Goal: Information Seeking & Learning: Learn about a topic

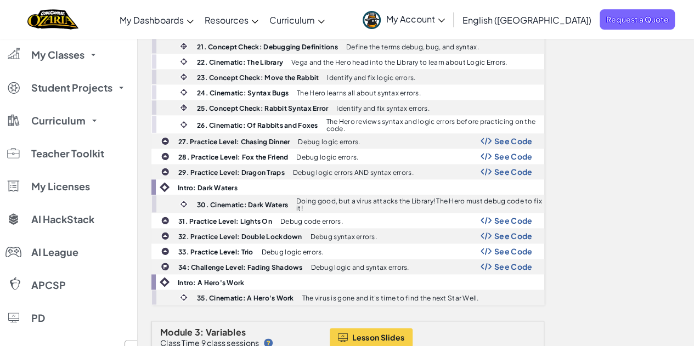
scroll to position [655, 0]
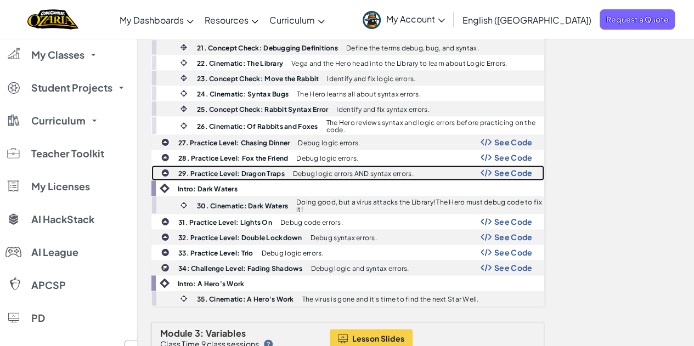
click at [500, 168] on span "See Code" at bounding box center [513, 172] width 38 height 9
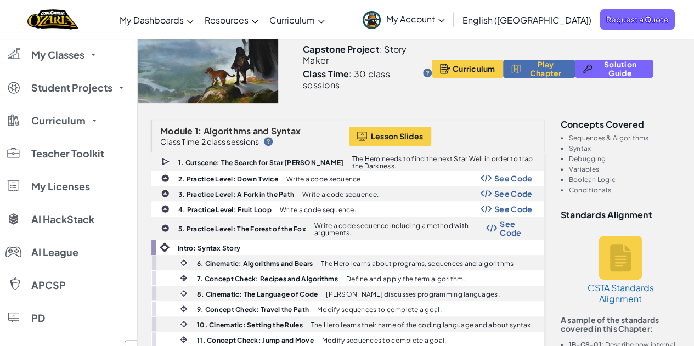
scroll to position [0, 0]
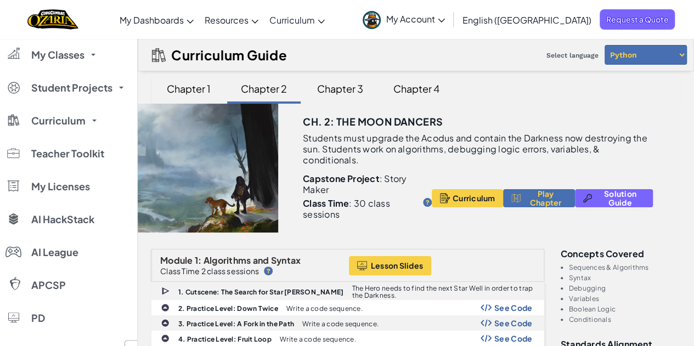
click at [184, 23] on span "My Dashboards" at bounding box center [152, 20] width 64 height 12
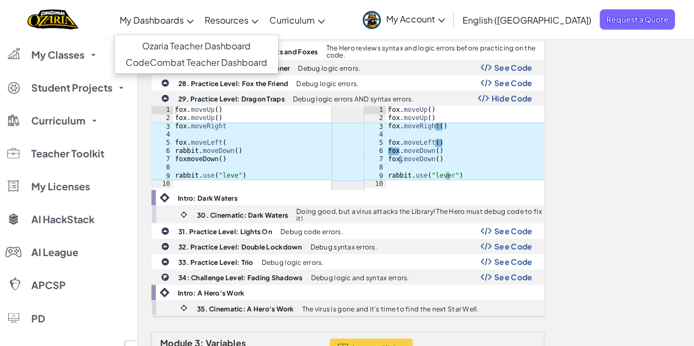
scroll to position [732, 0]
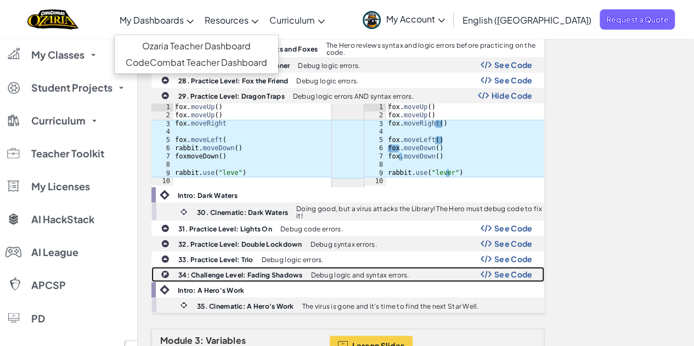
click at [512, 270] on span "See Code" at bounding box center [513, 274] width 38 height 9
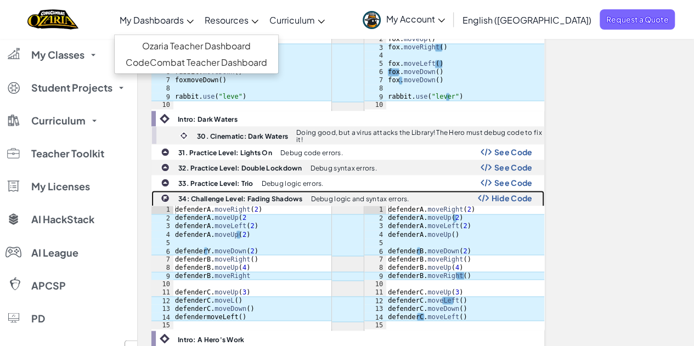
scroll to position [813, 0]
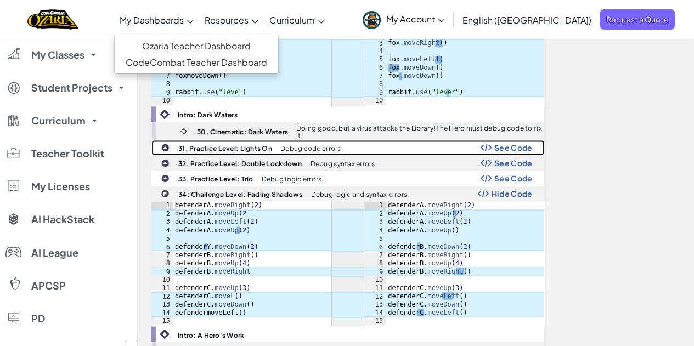
click at [516, 143] on span "See Code" at bounding box center [513, 147] width 38 height 9
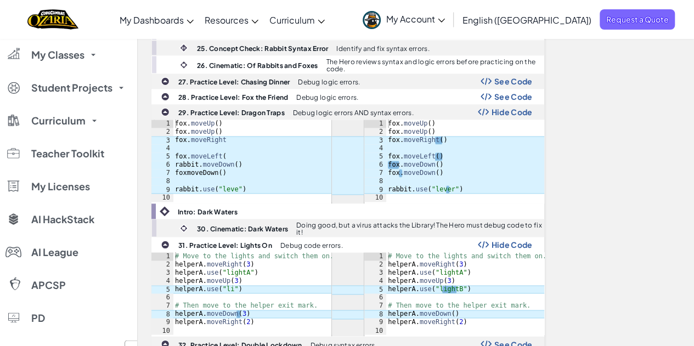
scroll to position [719, 0]
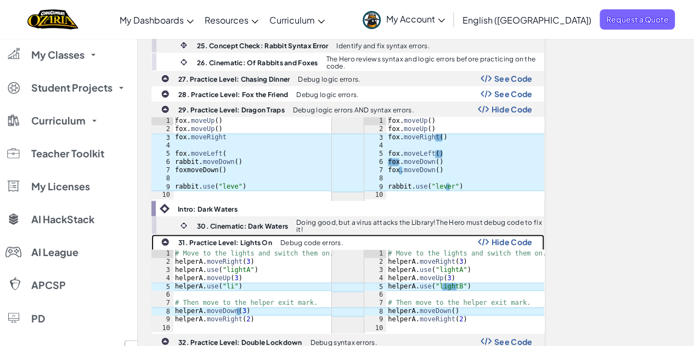
click at [495, 238] on span "Hide Code" at bounding box center [511, 242] width 41 height 9
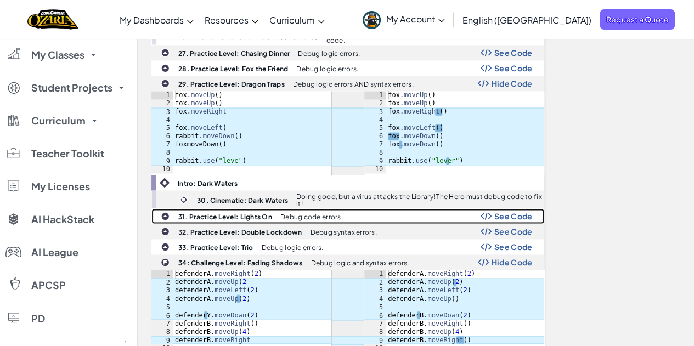
scroll to position [768, 0]
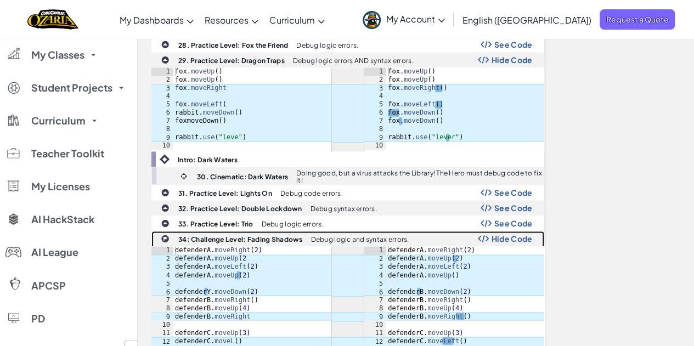
click at [502, 234] on span "Hide Code" at bounding box center [511, 238] width 41 height 9
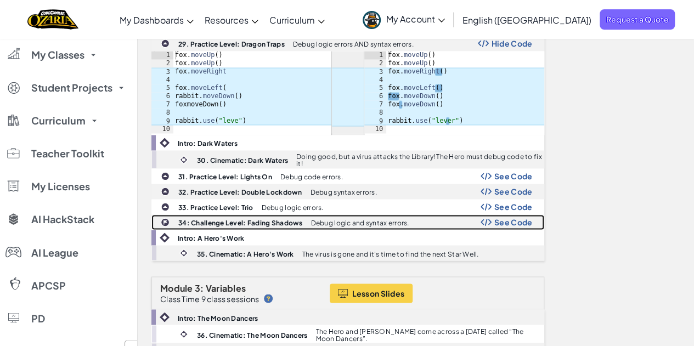
scroll to position [798, 0]
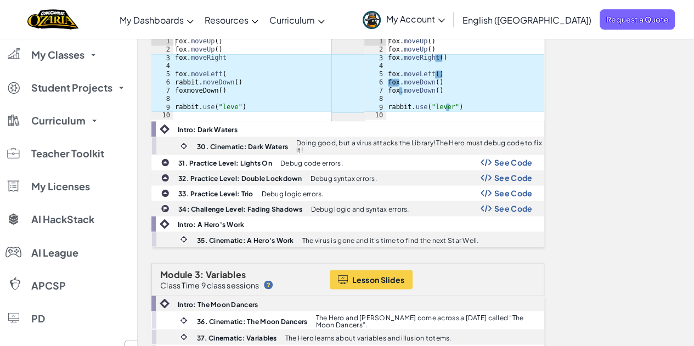
click at [0, 0] on link "Ozaria Classroom" at bounding box center [0, 0] width 0 height 0
click at [0, 0] on link "Ozaria Teacher Dashboard" at bounding box center [0, 0] width 0 height 0
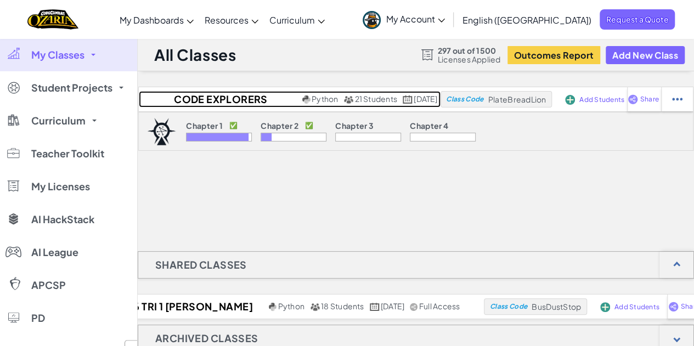
click at [212, 100] on h2 "Code Explorers Period 09 Trimester 1" at bounding box center [219, 99] width 161 height 16
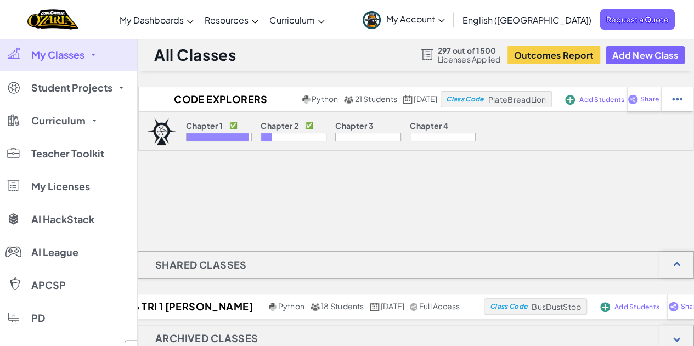
select select "5d8a57abe8919b28d5113af1"
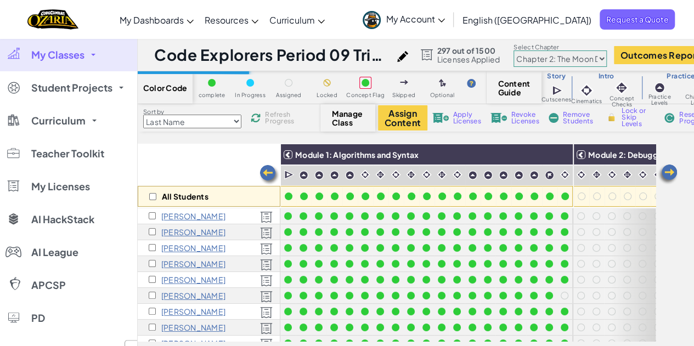
click at [213, 101] on div "Color Code complete In Progress Assigned Locked Concept Flag Skipped Optional C…" at bounding box center [467, 87] width 658 height 33
click at [667, 173] on img at bounding box center [668, 174] width 22 height 22
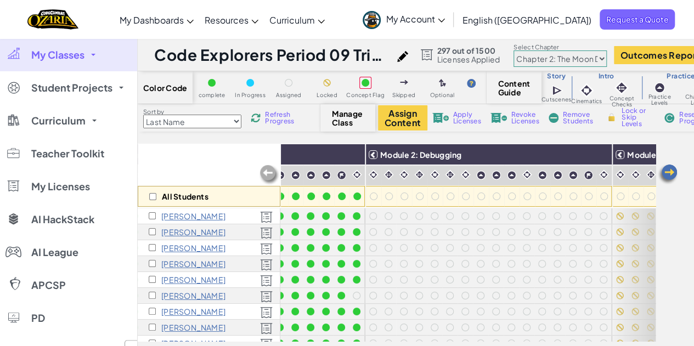
scroll to position [0, 219]
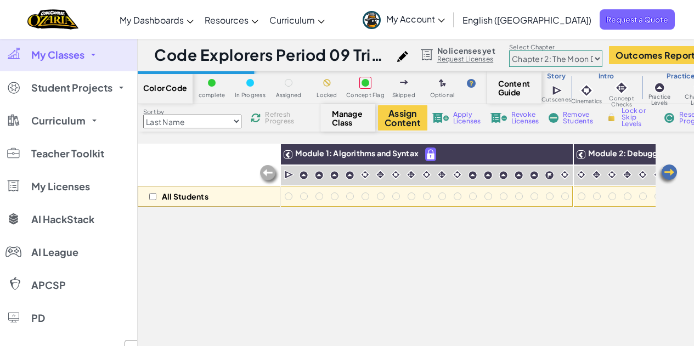
select select "5d8a57abe8919b28d5113af1"
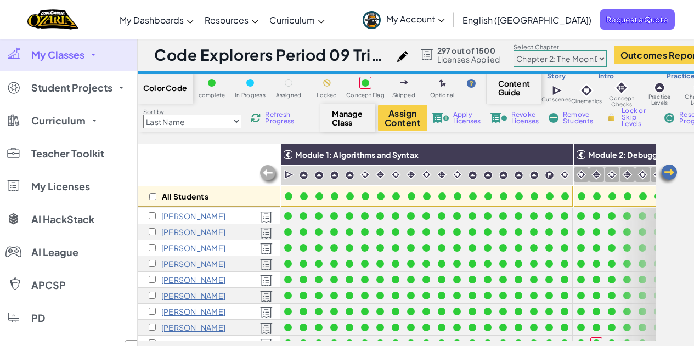
click at [665, 176] on img at bounding box center [668, 174] width 22 height 22
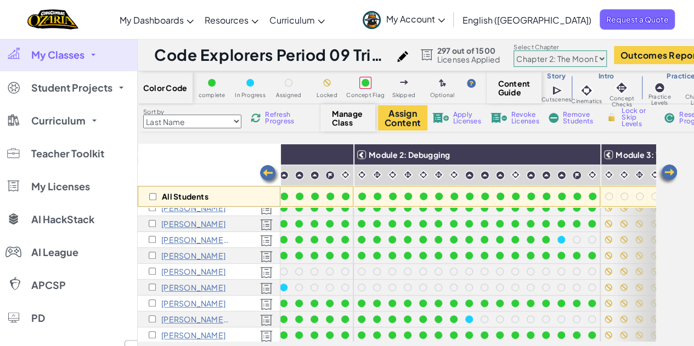
scroll to position [209, 219]
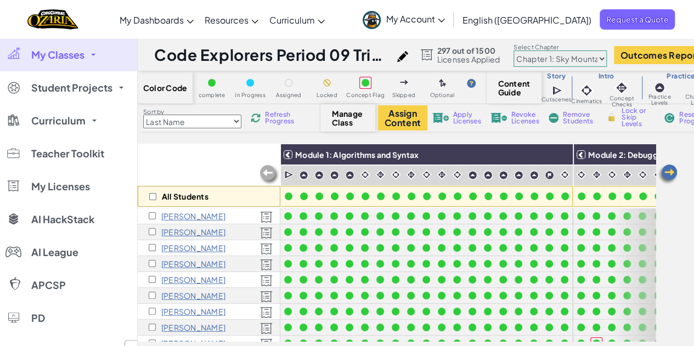
click at [315, 21] on span "Curriculum" at bounding box center [292, 20] width 46 height 12
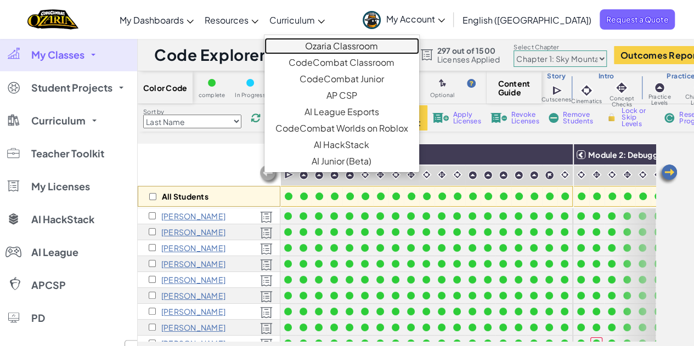
click at [377, 49] on link "Ozaria Classroom" at bounding box center [341, 46] width 155 height 16
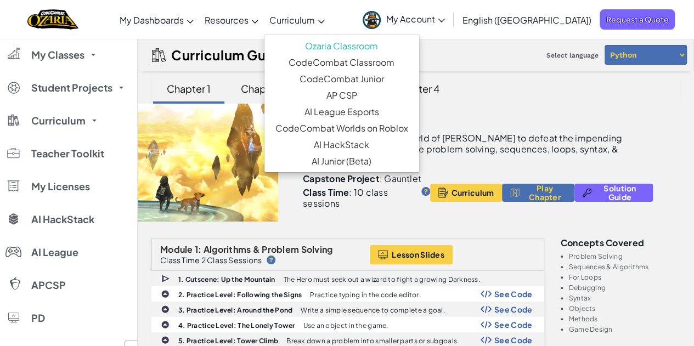
click at [266, 90] on div "Chapter 2" at bounding box center [264, 89] width 68 height 26
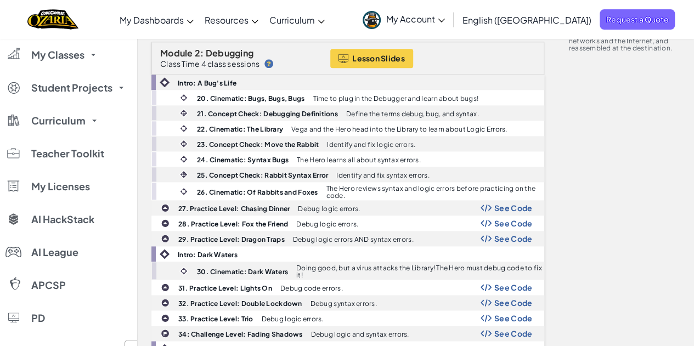
scroll to position [596, 0]
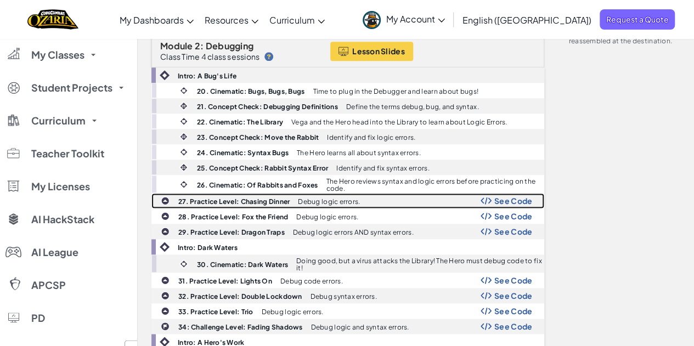
click at [511, 196] on span "See Code" at bounding box center [513, 200] width 38 height 9
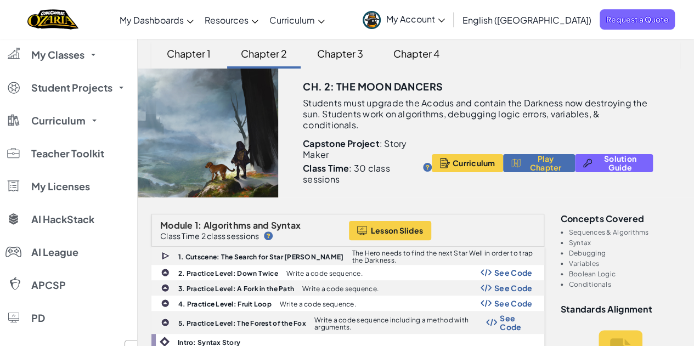
scroll to position [0, 0]
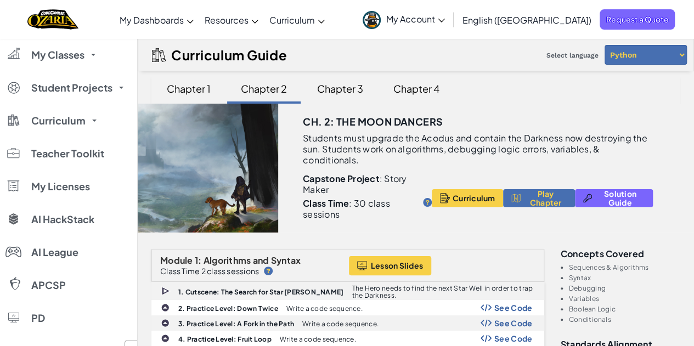
click at [315, 22] on span "Curriculum" at bounding box center [292, 20] width 46 height 12
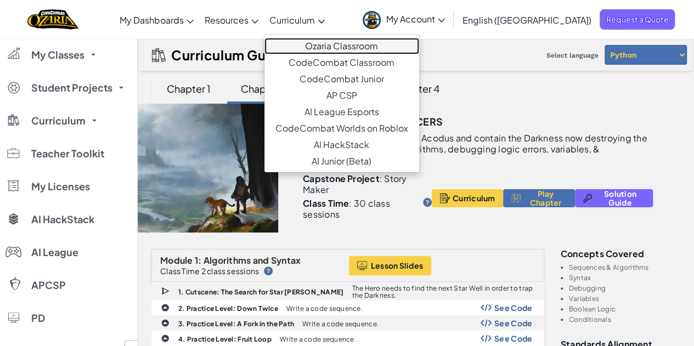
click at [366, 49] on link "Ozaria Classroom" at bounding box center [341, 46] width 155 height 16
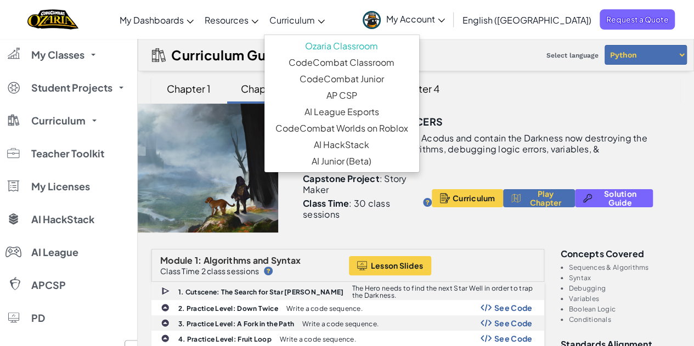
click at [184, 22] on span "My Dashboards" at bounding box center [152, 20] width 64 height 12
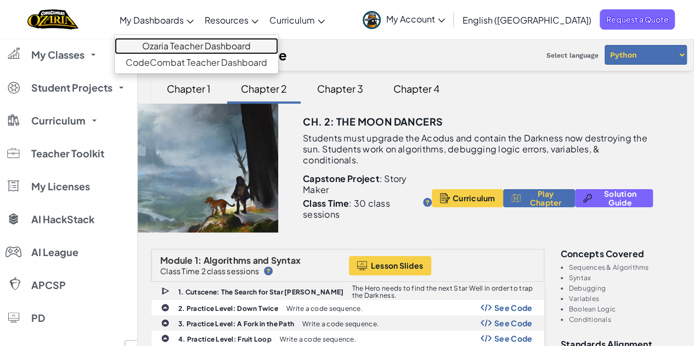
click at [257, 47] on link "Ozaria Teacher Dashboard" at bounding box center [196, 46] width 163 height 16
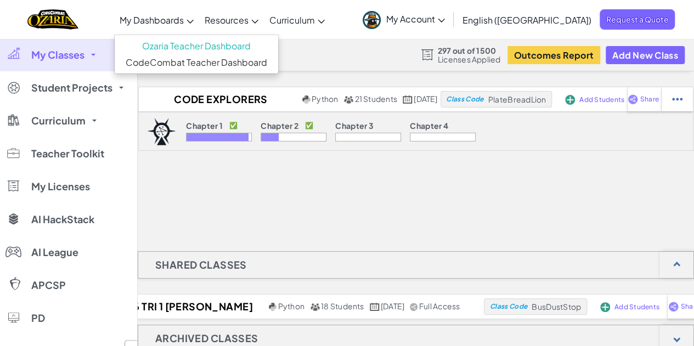
click at [277, 139] on div at bounding box center [294, 137] width 66 height 9
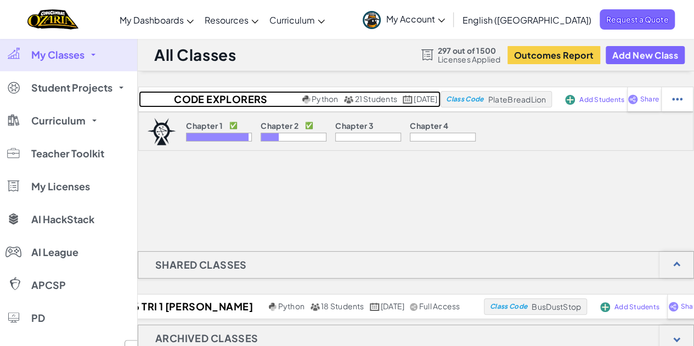
click at [202, 102] on h2 "Code Explorers Period 09 Trimester 1" at bounding box center [219, 99] width 161 height 16
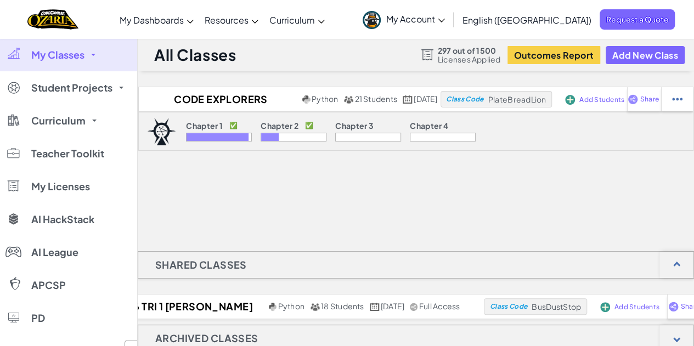
select select "5d8a57abe8919b28d5113af1"
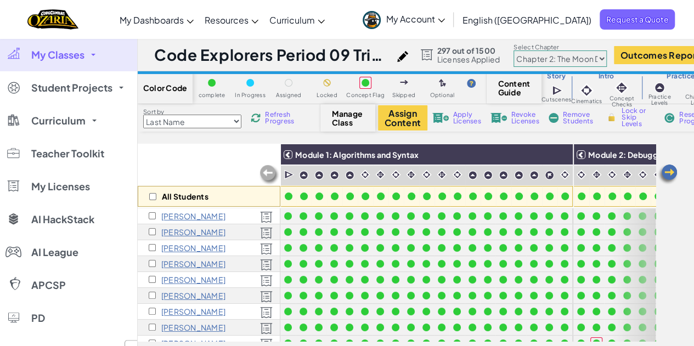
click at [315, 24] on span "Curriculum" at bounding box center [292, 20] width 46 height 12
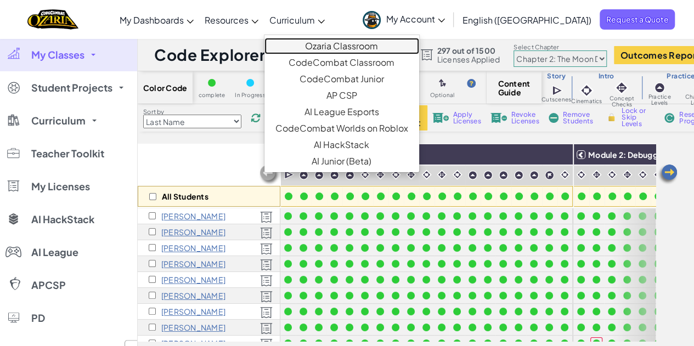
click at [373, 46] on link "Ozaria Classroom" at bounding box center [341, 46] width 155 height 16
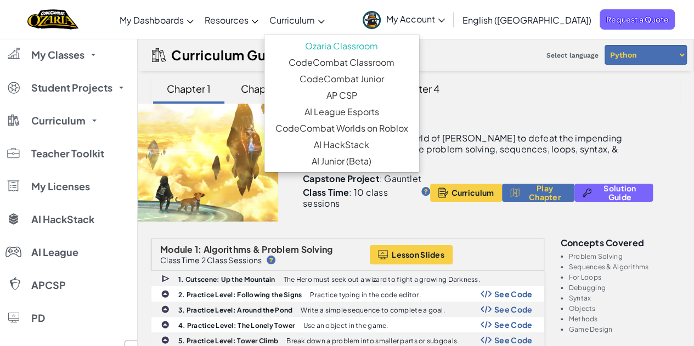
click at [263, 92] on div "Chapter 2" at bounding box center [264, 89] width 68 height 26
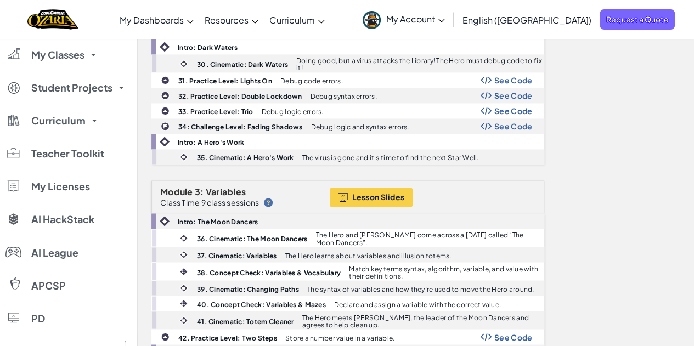
scroll to position [771, 0]
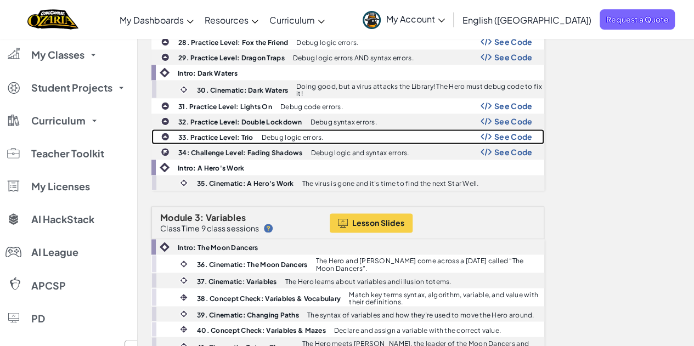
click at [505, 132] on span "See Code" at bounding box center [513, 136] width 38 height 9
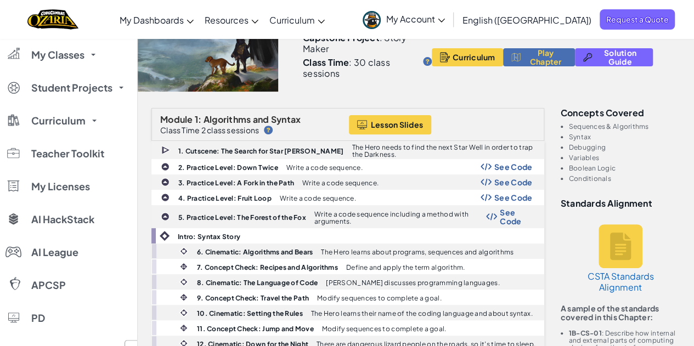
scroll to position [0, 0]
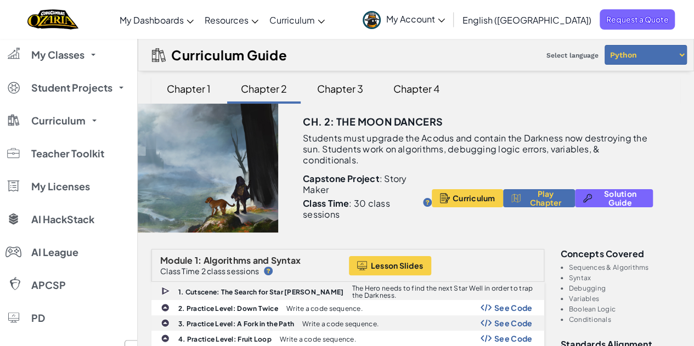
click at [315, 19] on span "Curriculum" at bounding box center [292, 20] width 46 height 12
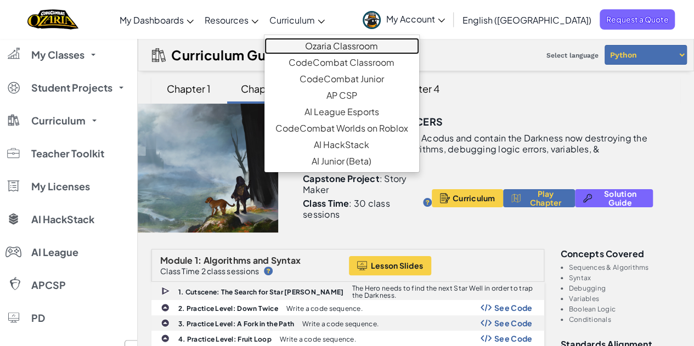
click at [382, 44] on link "Ozaria Classroom" at bounding box center [341, 46] width 155 height 16
click at [384, 50] on link "Ozaria Classroom" at bounding box center [341, 46] width 155 height 16
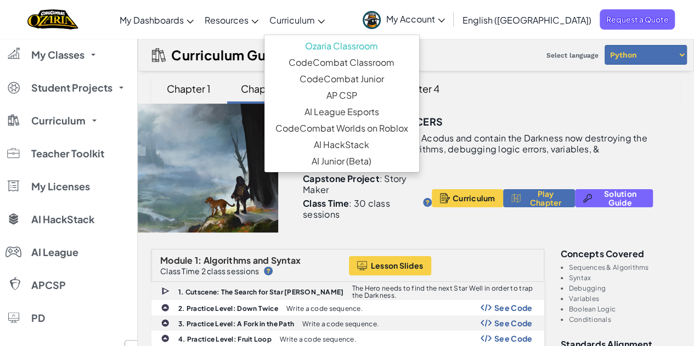
click at [184, 22] on span "My Dashboards" at bounding box center [152, 20] width 64 height 12
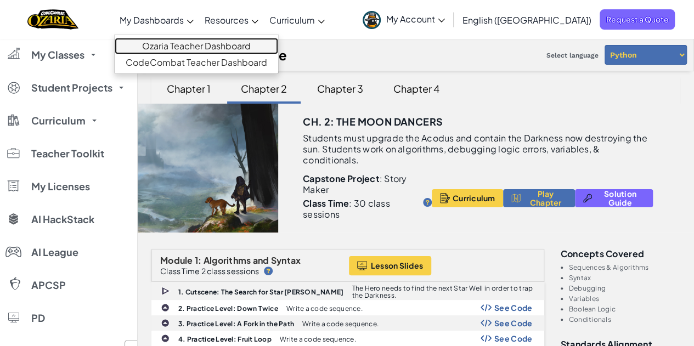
click at [228, 49] on link "Ozaria Teacher Dashboard" at bounding box center [196, 46] width 163 height 16
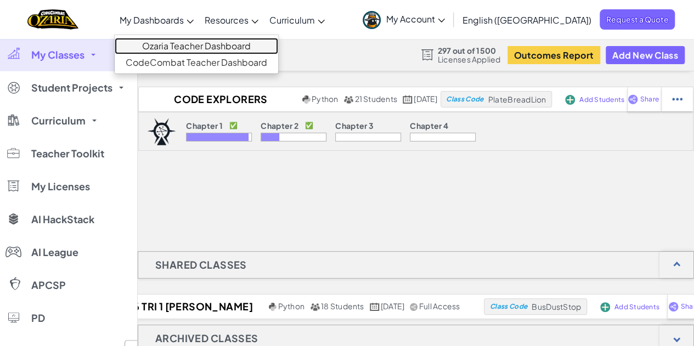
click at [239, 47] on link "Ozaria Teacher Dashboard" at bounding box center [196, 46] width 163 height 16
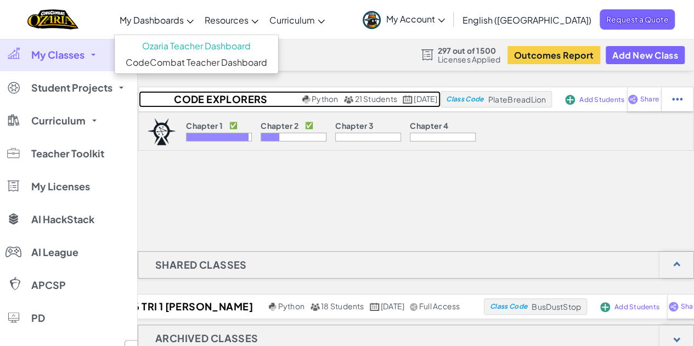
click at [223, 99] on h2 "Code Explorers Period 09 Trimester 1" at bounding box center [219, 99] width 161 height 16
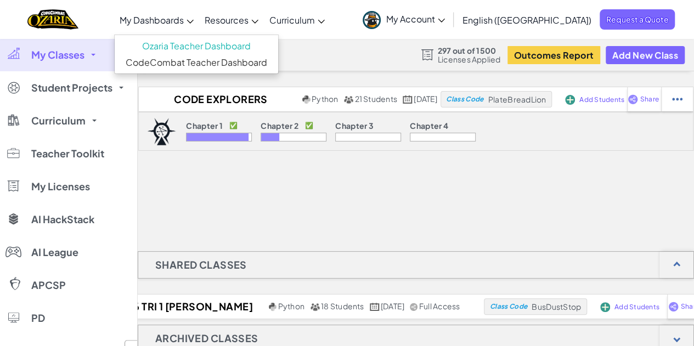
select select "5d8a57abe8919b28d5113af1"
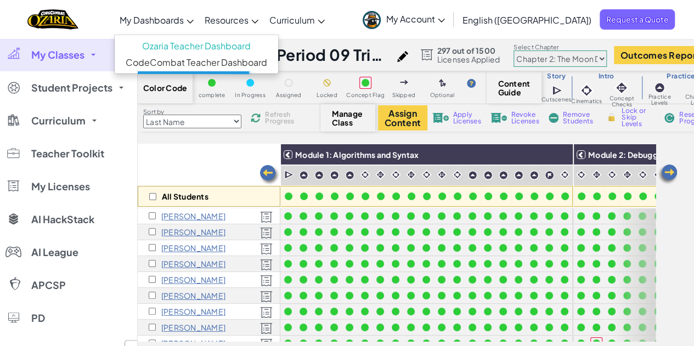
click at [199, 98] on div "Color Code complete In Progress Assigned Locked Concept Flag Skipped Optional C…" at bounding box center [467, 87] width 658 height 33
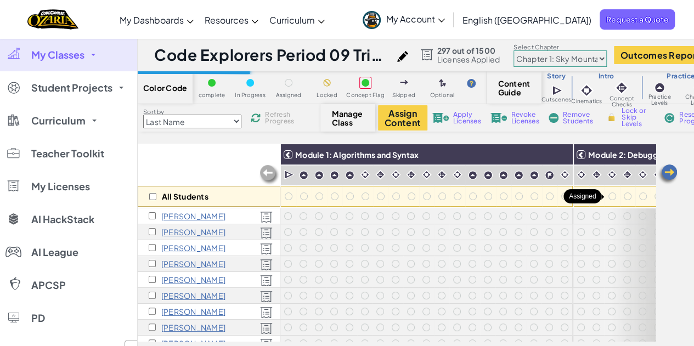
click at [667, 171] on img at bounding box center [668, 174] width 22 height 22
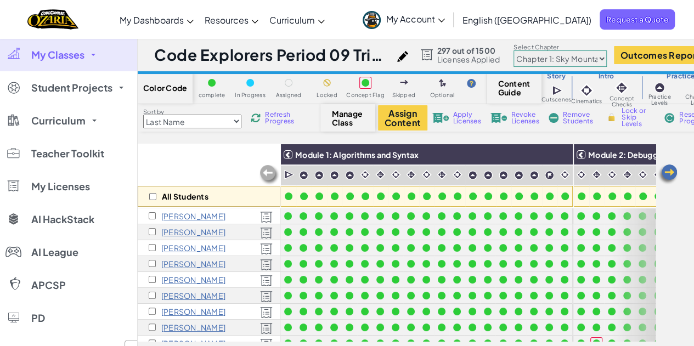
click at [667, 174] on img at bounding box center [668, 174] width 22 height 22
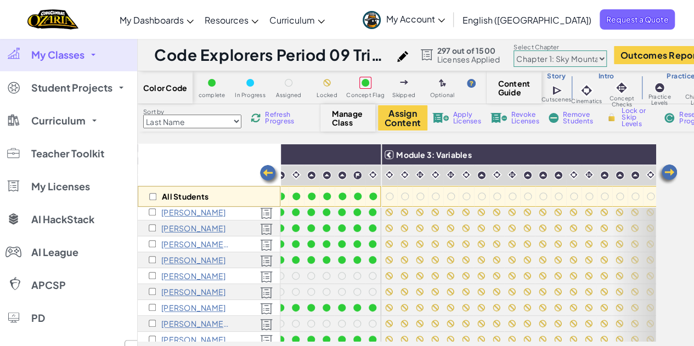
scroll to position [209, 439]
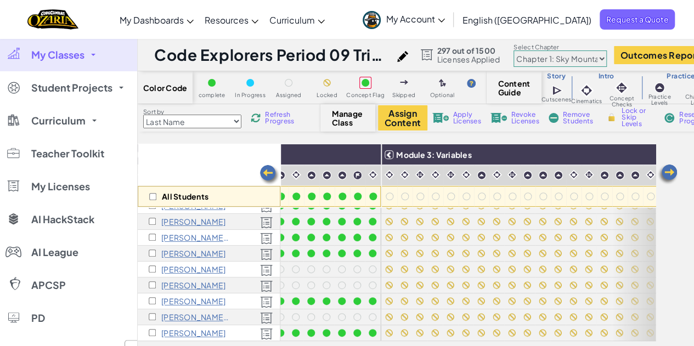
click at [665, 178] on img at bounding box center [668, 174] width 22 height 22
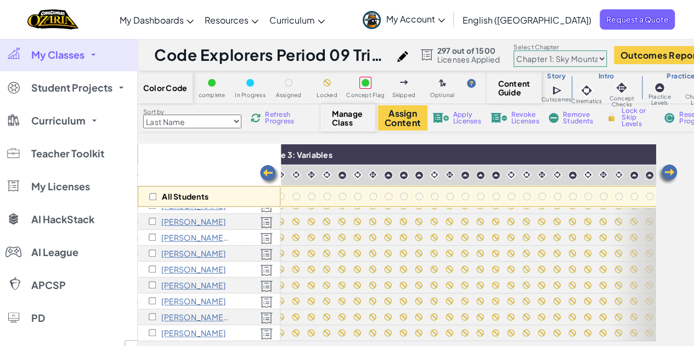
scroll to position [209, 658]
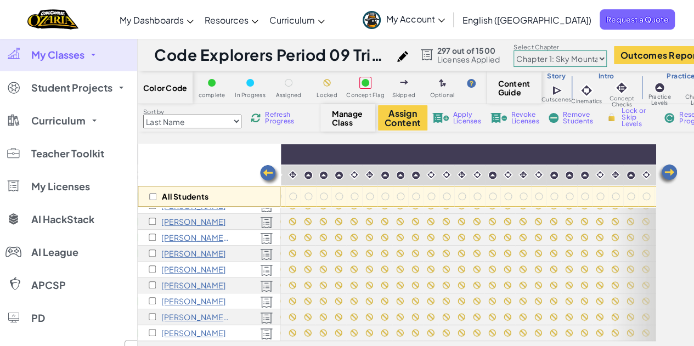
click at [263, 173] on img at bounding box center [269, 175] width 22 height 22
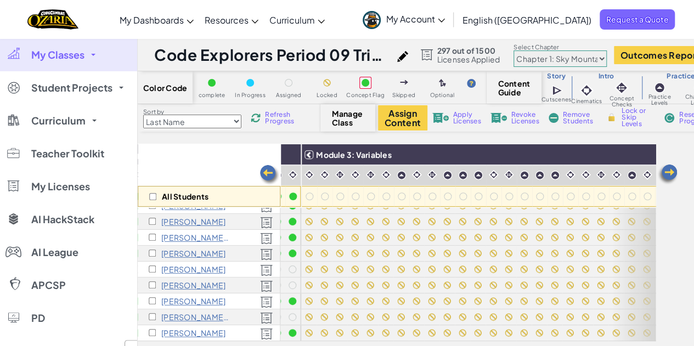
scroll to position [209, 439]
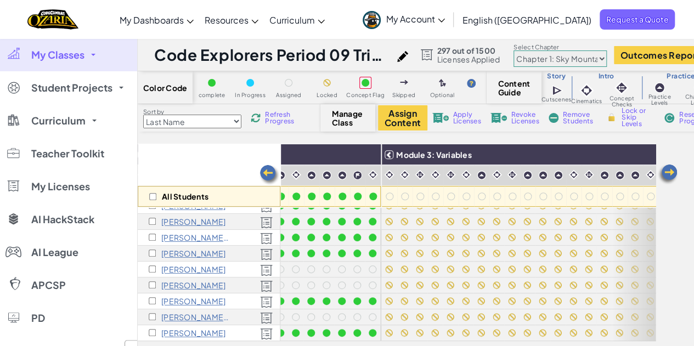
click at [212, 156] on div "All Students" at bounding box center [209, 176] width 143 height 64
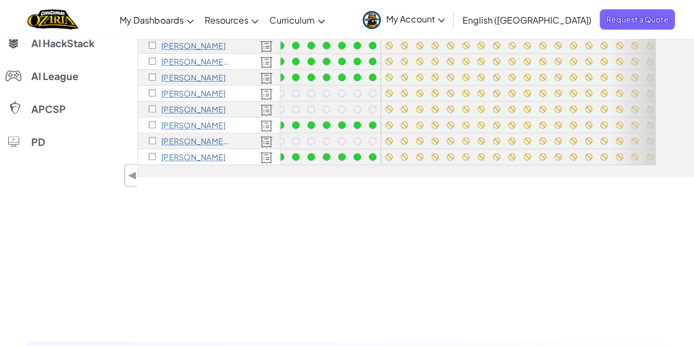
scroll to position [355, 0]
